Goal: Navigation & Orientation: Find specific page/section

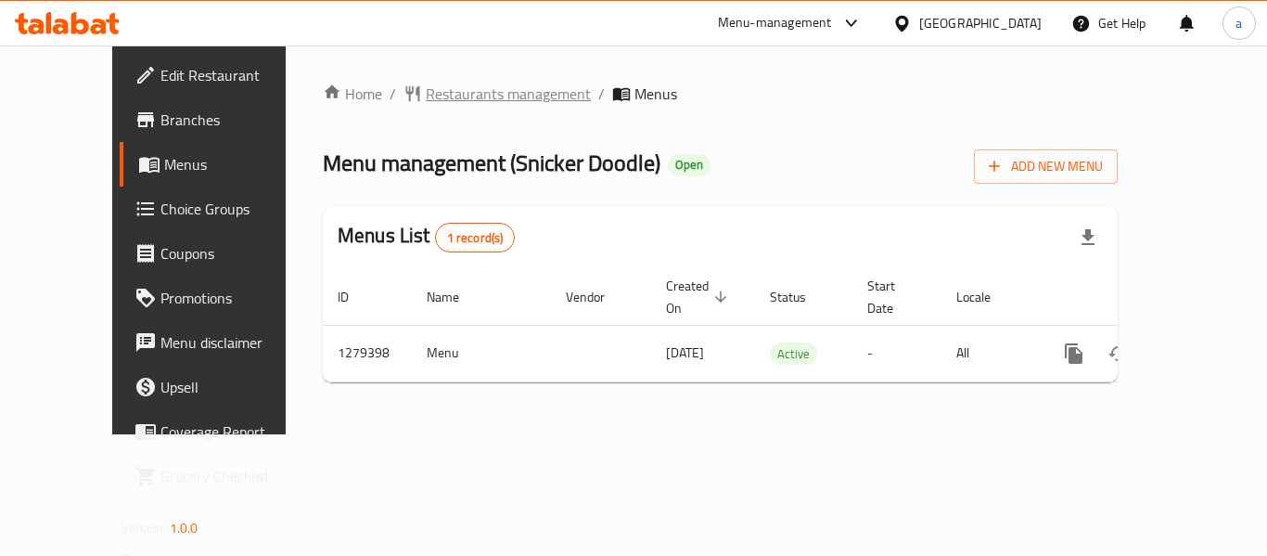
click at [476, 87] on span "Restaurants management" at bounding box center [508, 94] width 165 height 22
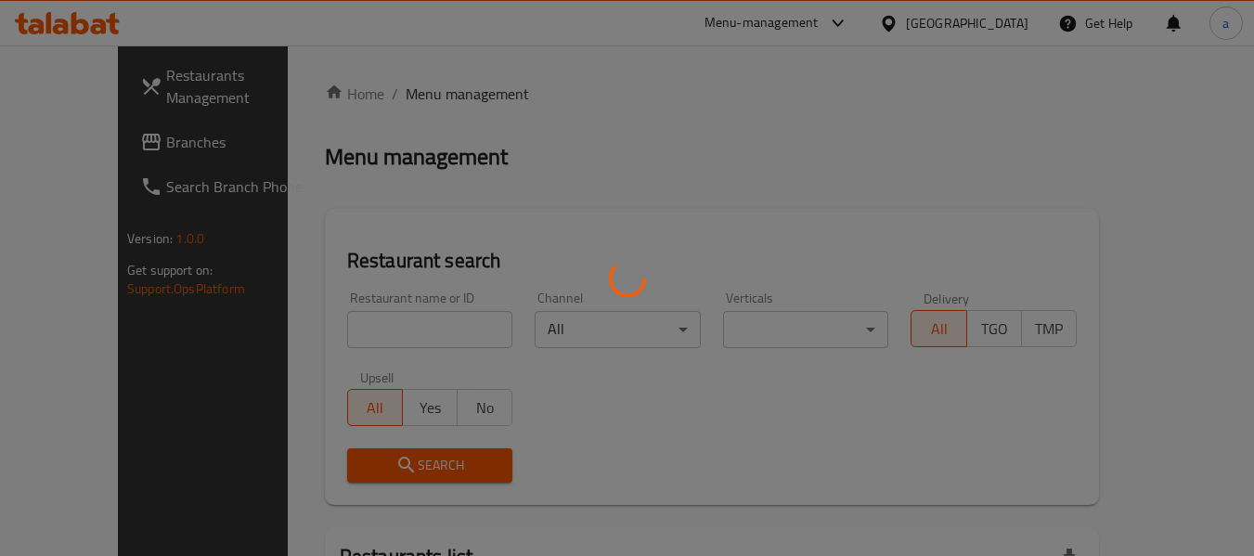
click at [858, 24] on div at bounding box center [627, 278] width 1254 height 556
click at [913, 13] on div at bounding box center [627, 278] width 1254 height 556
click at [914, 28] on div at bounding box center [627, 278] width 1254 height 556
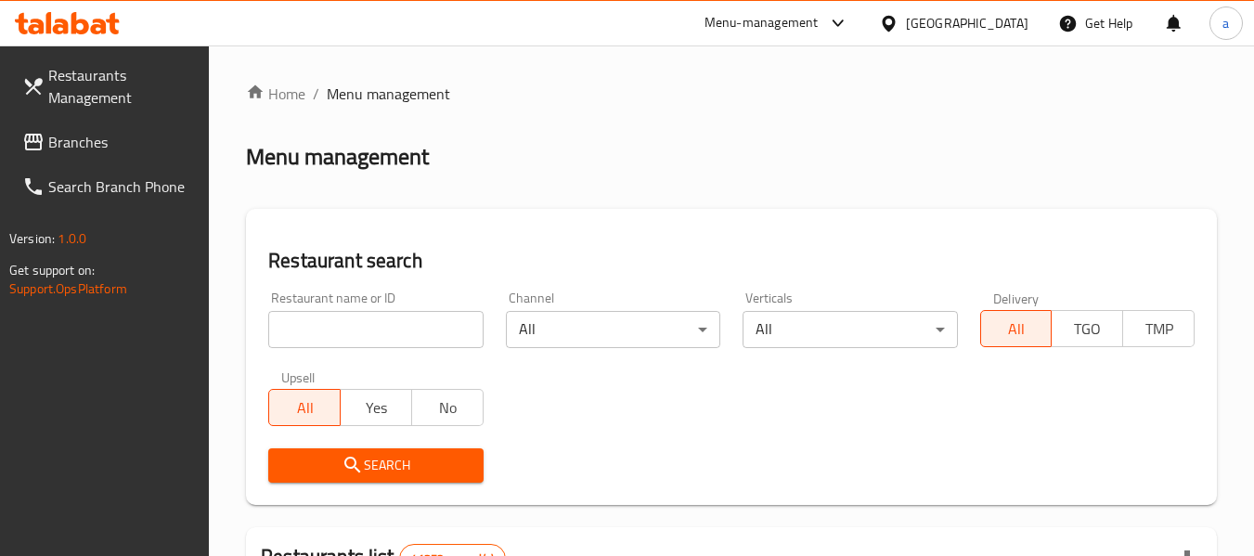
click at [915, 27] on div "United Arab Emirates" at bounding box center [967, 23] width 122 height 20
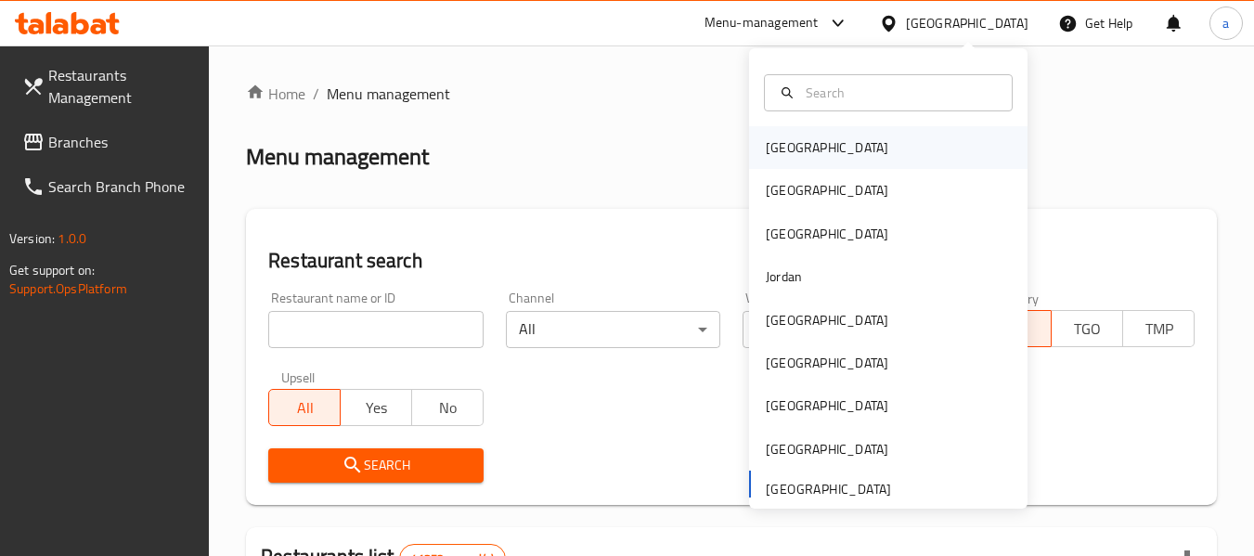
click at [773, 142] on div "[GEOGRAPHIC_DATA]" at bounding box center [826, 147] width 122 height 20
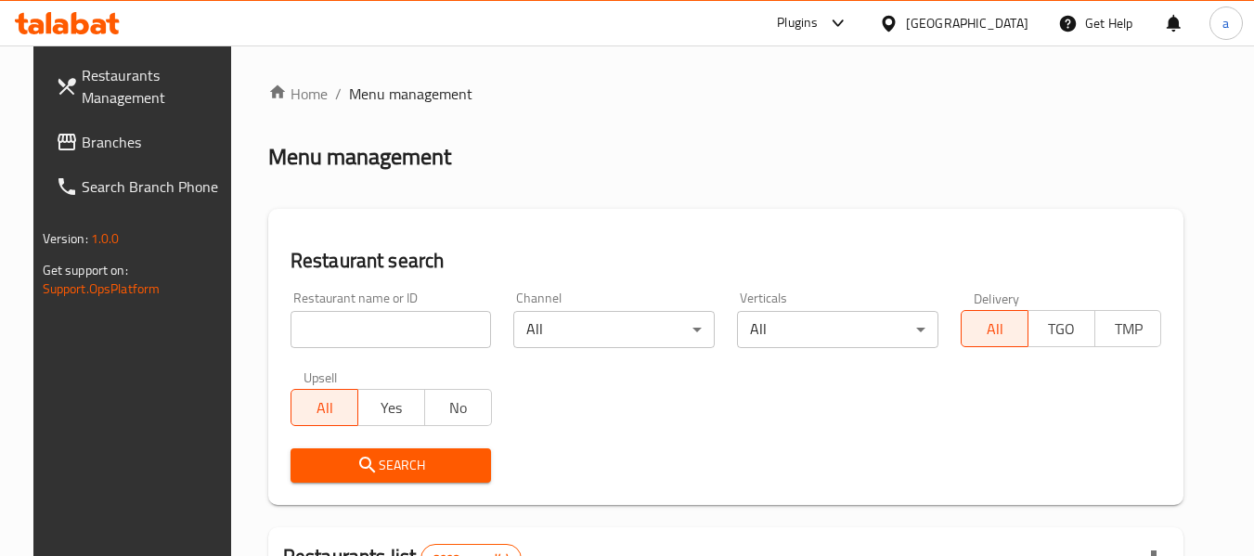
click at [120, 137] on span "Branches" at bounding box center [155, 142] width 147 height 22
